Goal: Check status: Check status

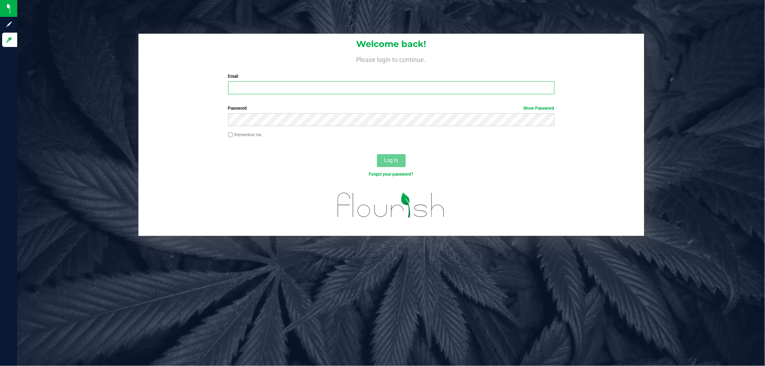
click at [254, 84] on input "Email" at bounding box center [391, 87] width 326 height 13
type input "[EMAIL_ADDRESS][DOMAIN_NAME]"
click at [377, 154] on button "Log In" at bounding box center [391, 160] width 29 height 13
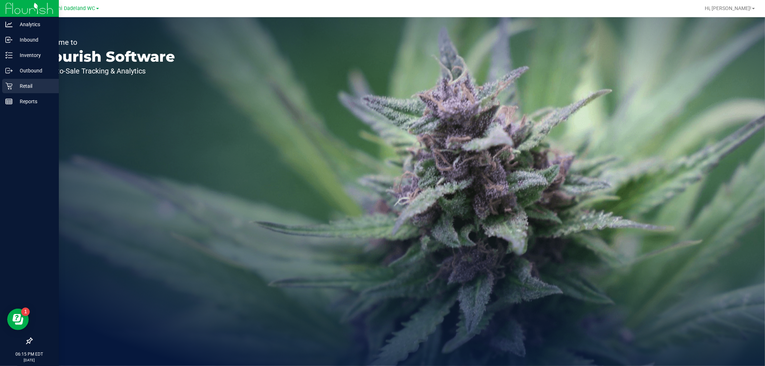
click at [27, 82] on p "Retail" at bounding box center [34, 86] width 43 height 9
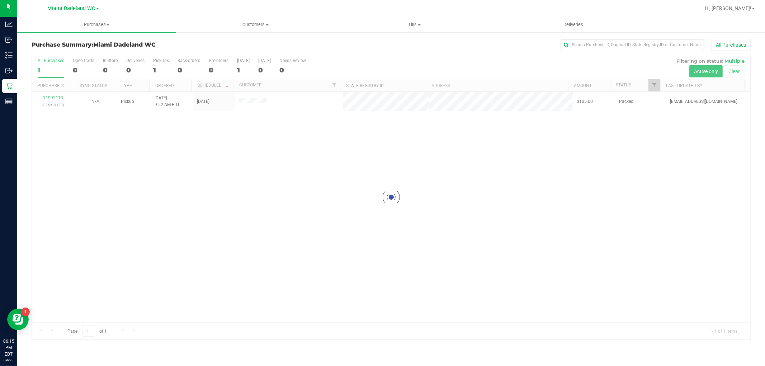
click at [269, 183] on div at bounding box center [391, 197] width 718 height 284
click at [264, 182] on div "11992113 (326914129) N/A Pickup [DATE] 9:52 AM EDT 9/23/2025 $105.00 Packed [EM…" at bounding box center [391, 207] width 718 height 231
click at [260, 241] on div "11992113 (326914129) N/A Pickup [DATE] 9:52 AM EDT 9/23/2025 $105.00 Packed [EM…" at bounding box center [391, 207] width 718 height 231
